Goal: Task Accomplishment & Management: Use online tool/utility

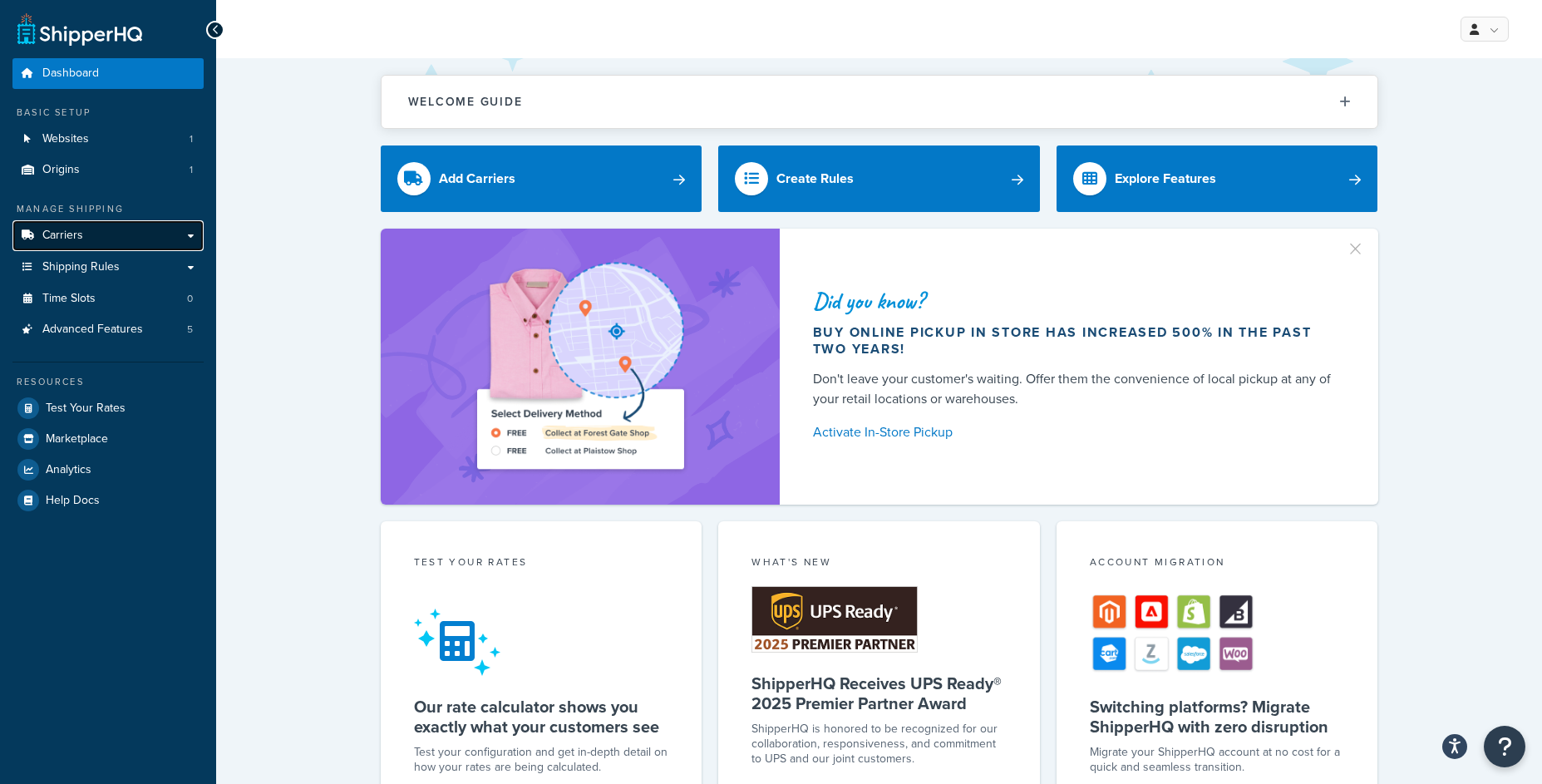
click at [102, 237] on link "Carriers" at bounding box center [108, 235] width 191 height 31
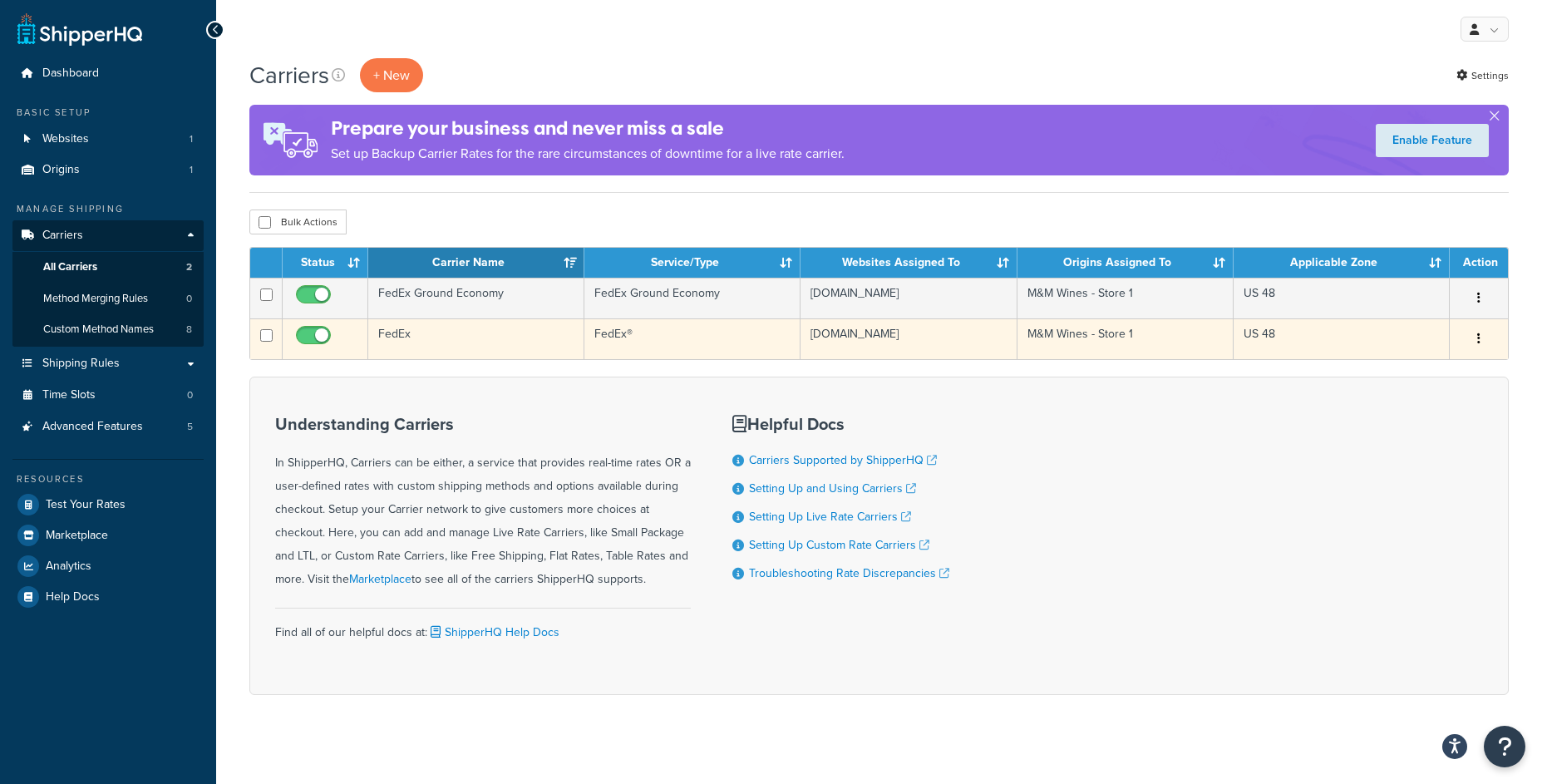
click at [477, 347] on td "FedEx" at bounding box center [477, 338] width 217 height 41
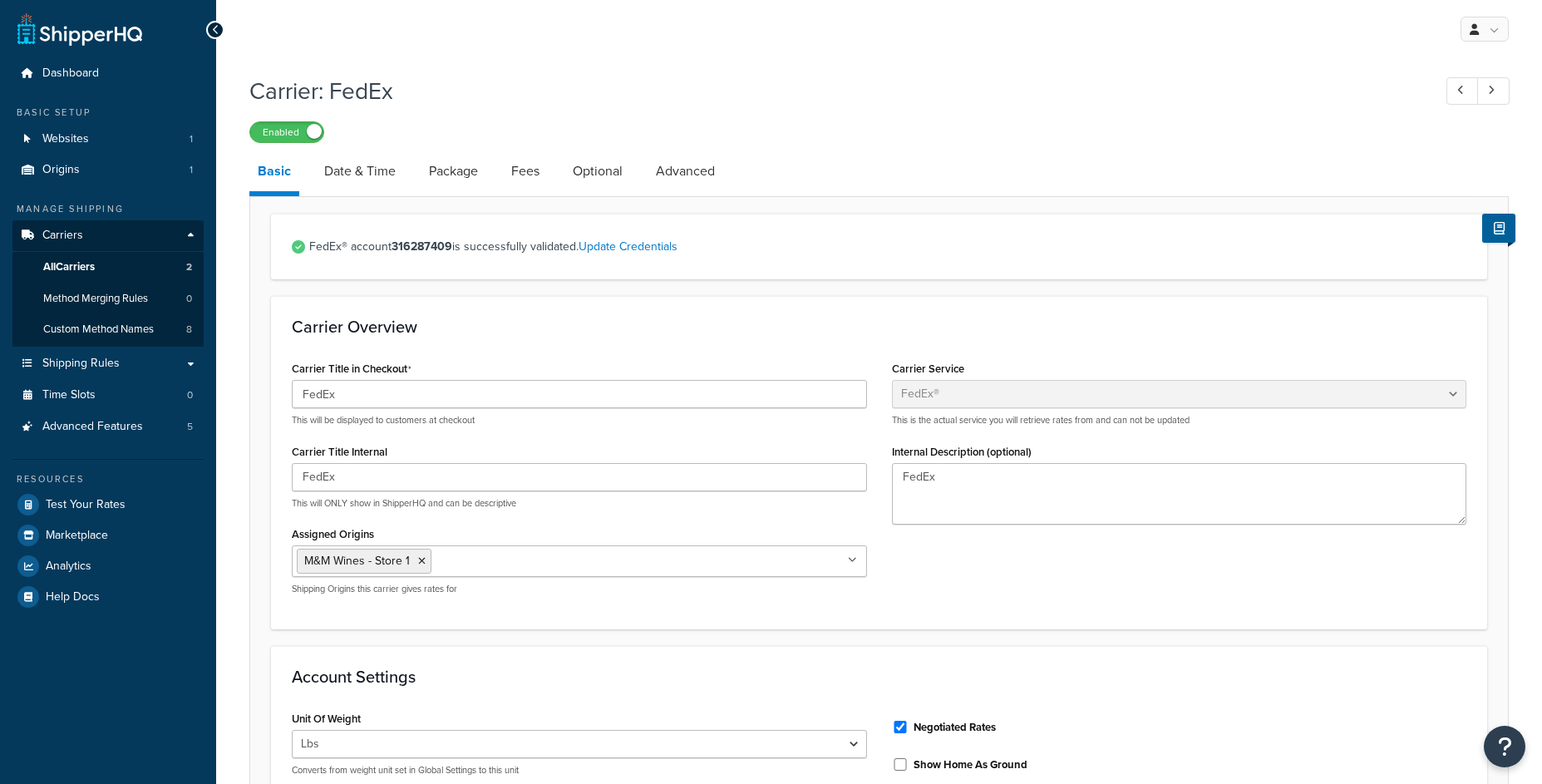
select select "fedEx"
select select "REGULAR_PICKUP"
select select "YOUR_PACKAGING"
click at [364, 180] on link "Date & Time" at bounding box center [359, 171] width 88 height 40
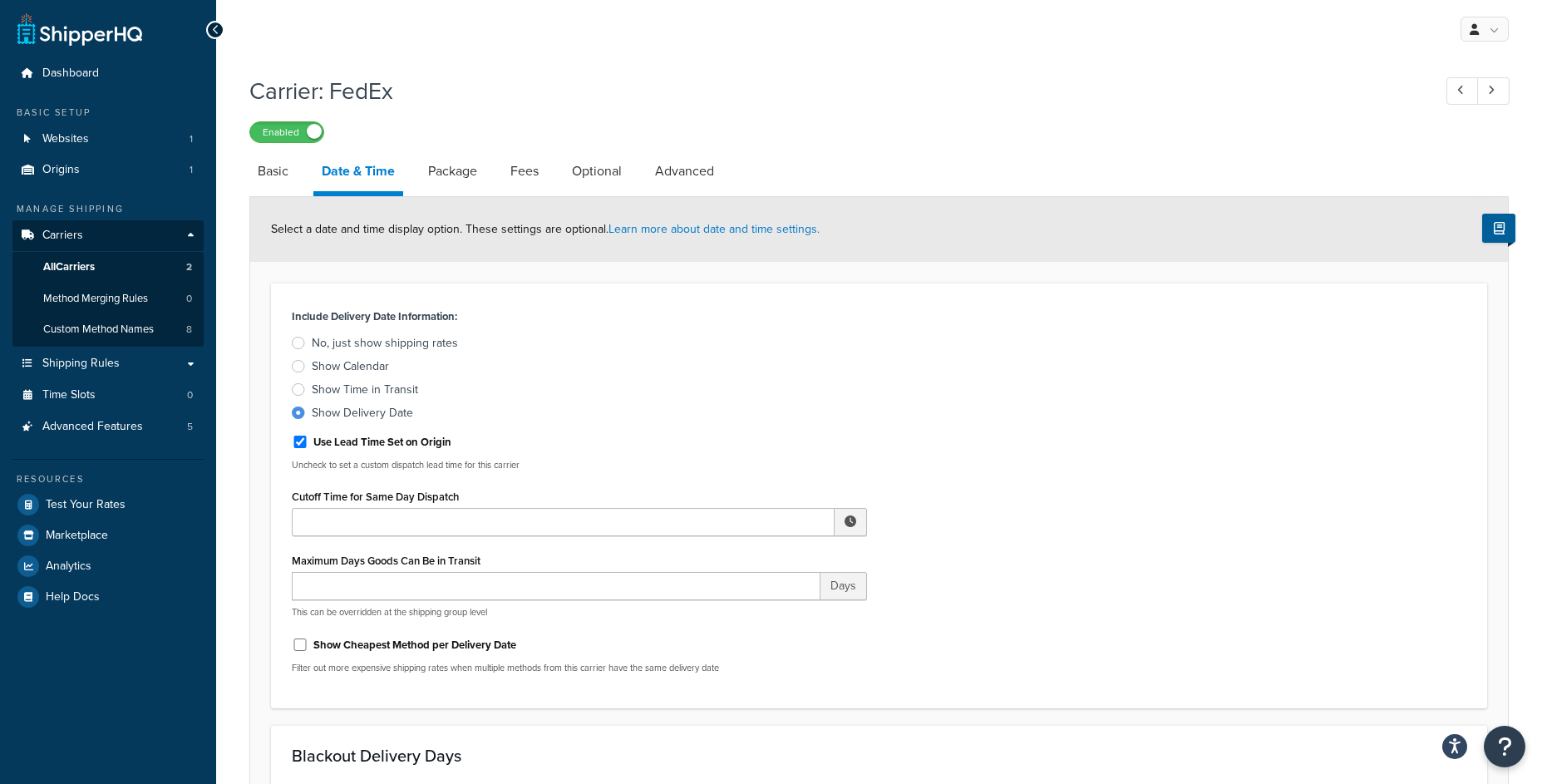
click at [368, 176] on link "Date & Time" at bounding box center [358, 173] width 90 height 44
click at [284, 184] on link "Basic" at bounding box center [273, 171] width 47 height 40
select select "fedEx"
select select "REGULAR_PICKUP"
select select "YOUR_PACKAGING"
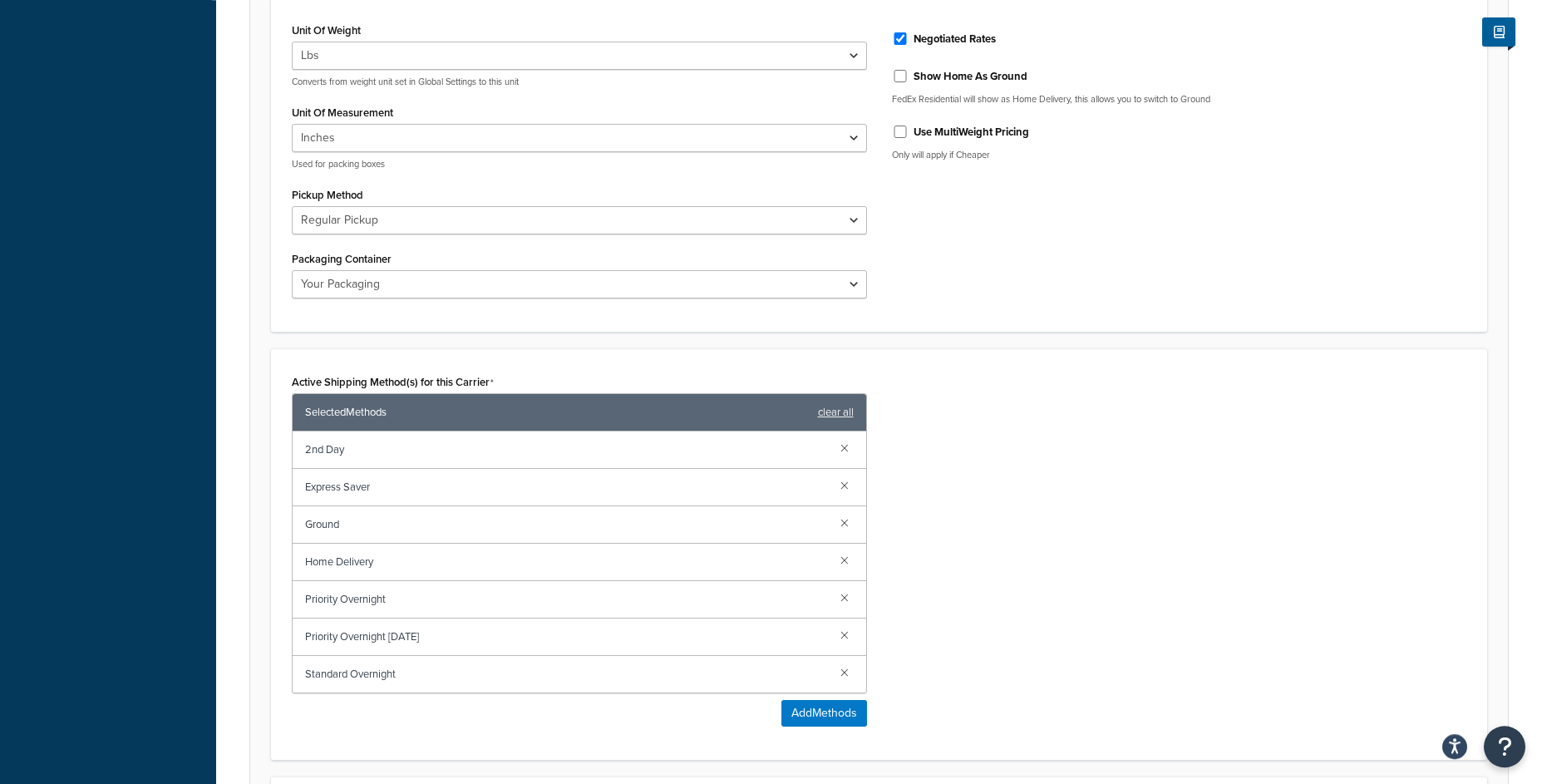
scroll to position [692, 0]
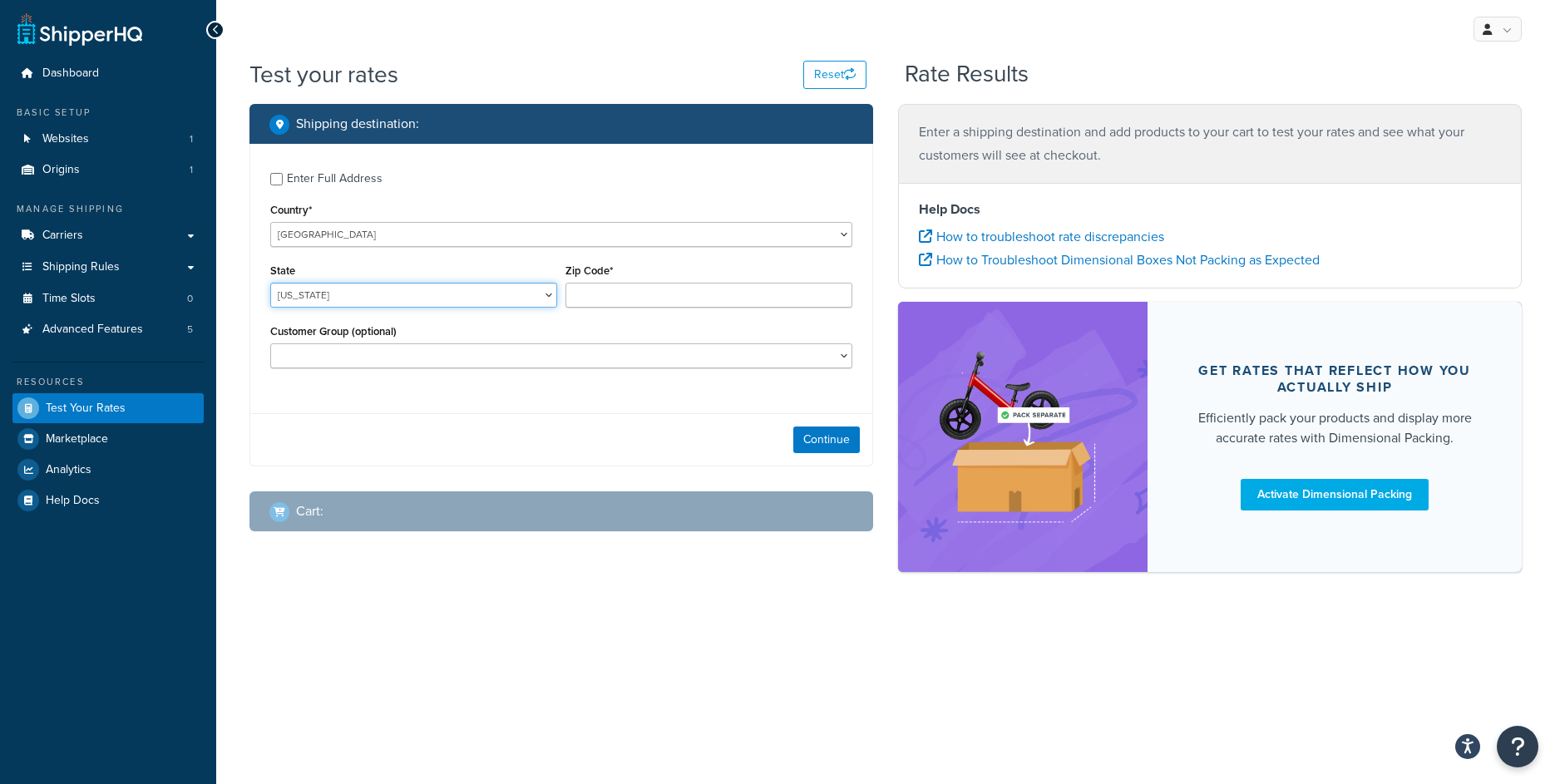
click at [270, 283] on select "Alabama Alaska American Samoa Arizona Arkansas Armed Forces Americas Armed Forc…" at bounding box center [414, 295] width 287 height 25
select select "AZ"
click at [603, 294] on input "Zip Code*" at bounding box center [709, 295] width 287 height 25
type input "85308"
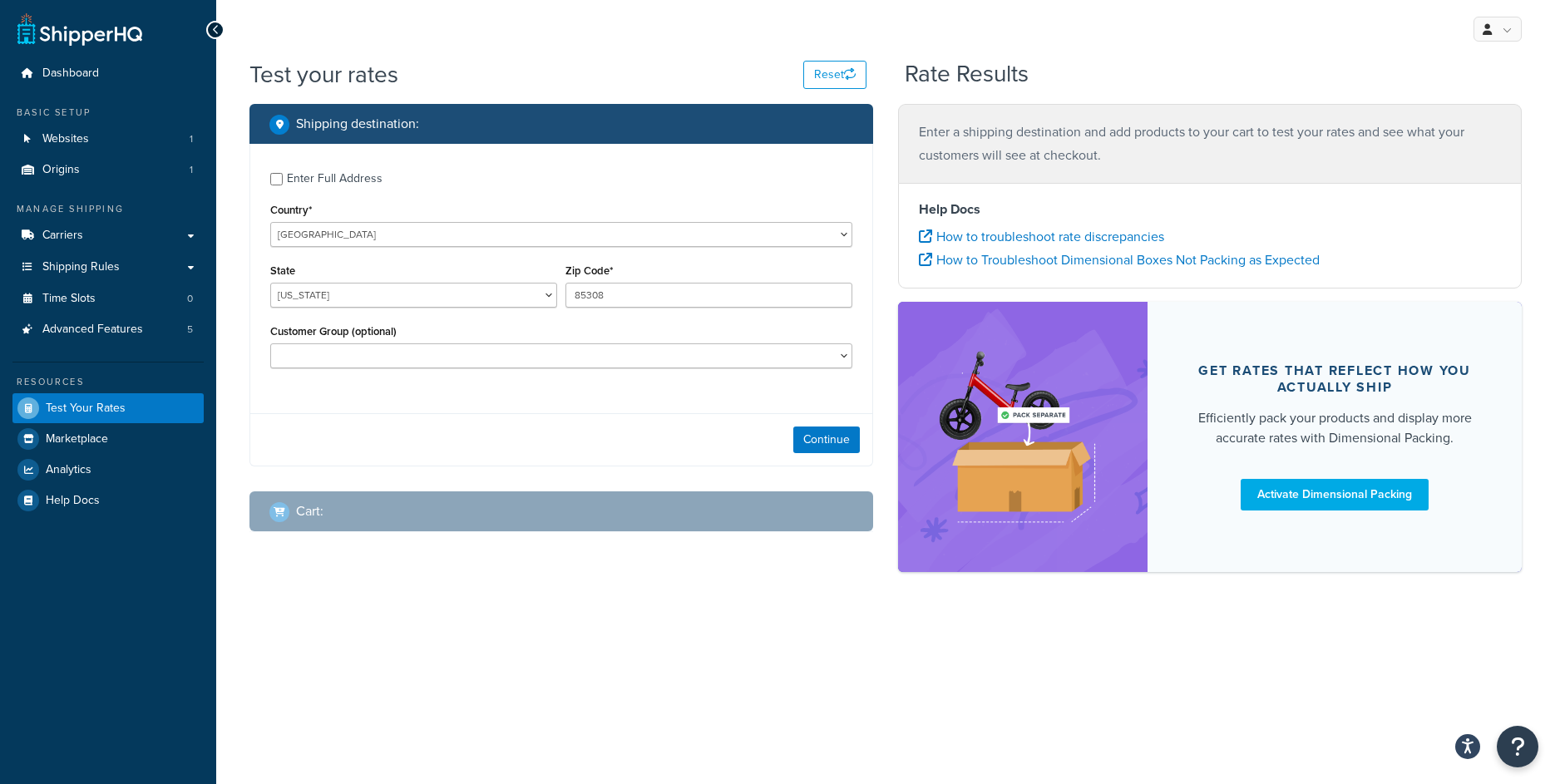
click at [824, 426] on div "Continue" at bounding box center [561, 439] width 622 height 52
click at [824, 431] on button "Continue" at bounding box center [826, 440] width 66 height 27
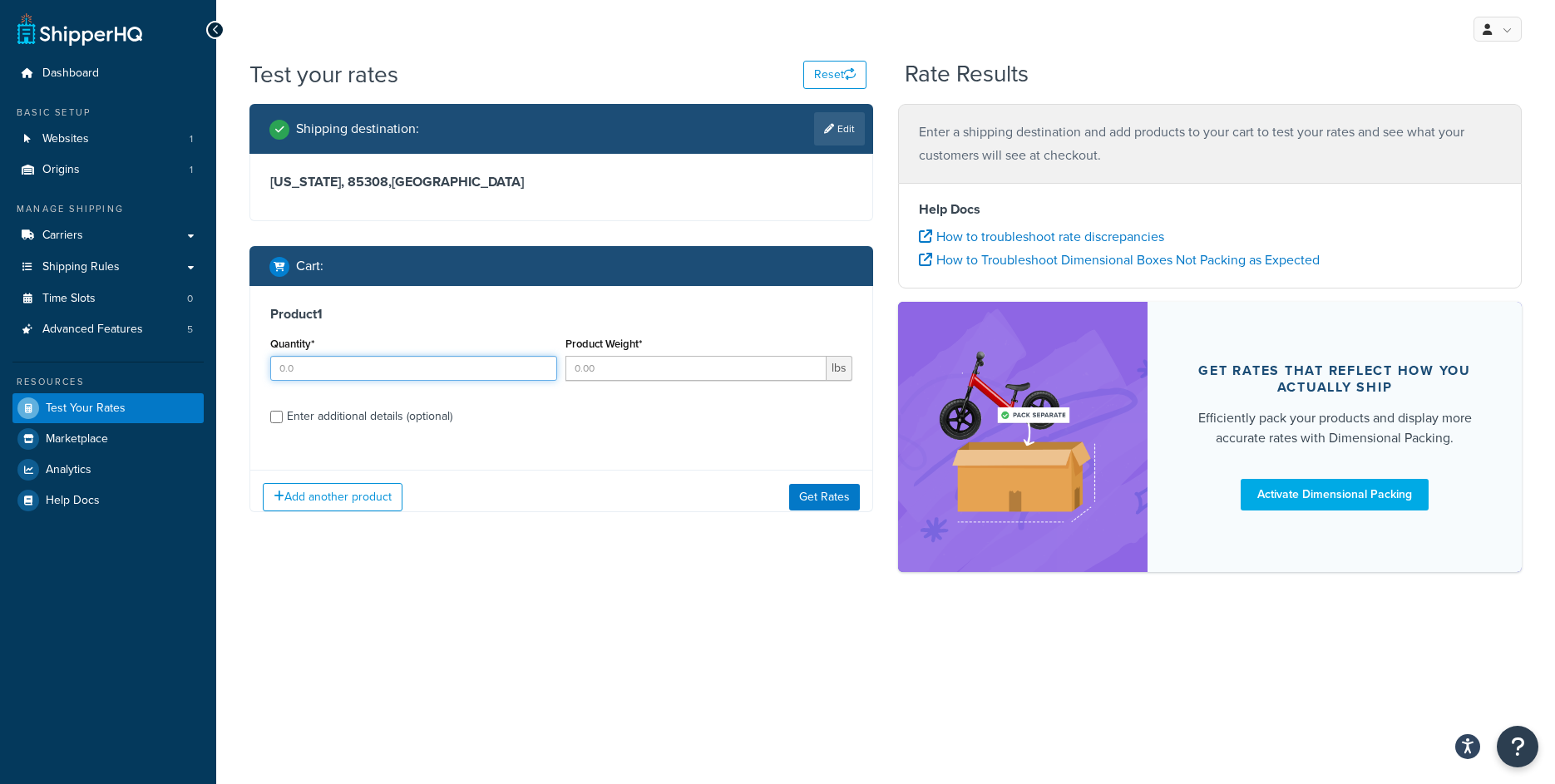
click at [324, 378] on input "Quantity*" at bounding box center [414, 368] width 287 height 25
type input "1"
click at [813, 494] on button "Get Rates" at bounding box center [825, 496] width 71 height 27
